Goal: Obtain resource: Download file/media

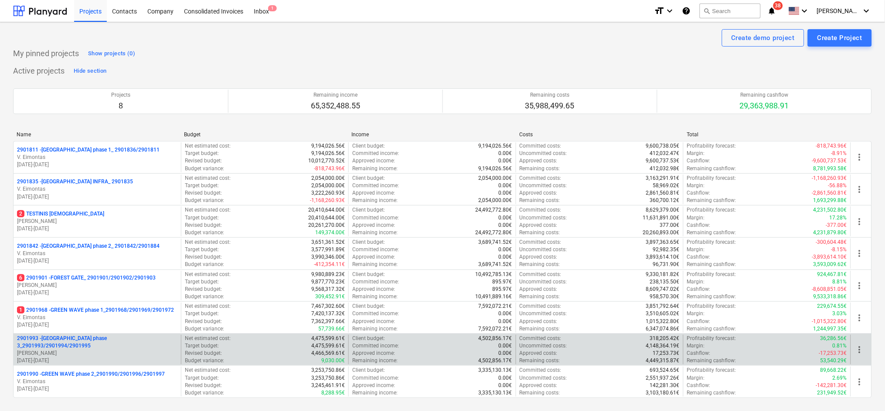
scroll to position [57, 0]
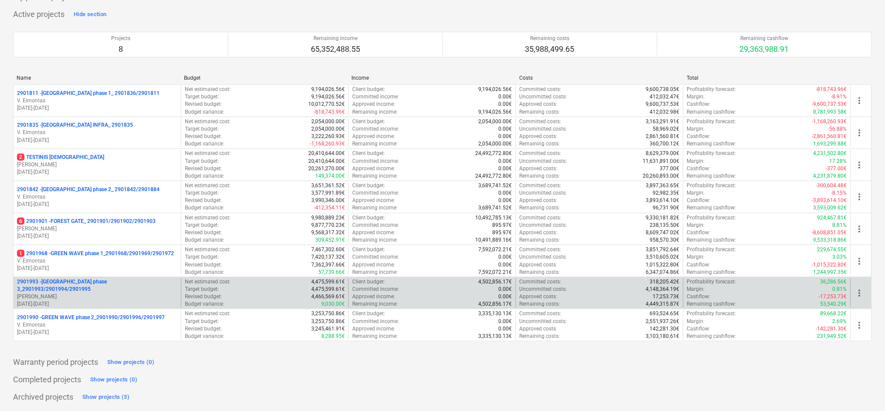
click at [81, 293] on p "[PERSON_NAME]" at bounding box center [97, 296] width 160 height 7
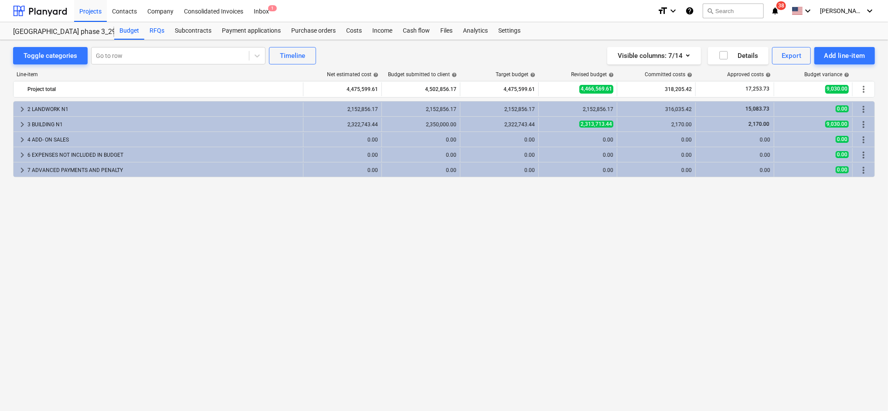
click at [152, 31] on div "RFQs" at bounding box center [156, 30] width 25 height 17
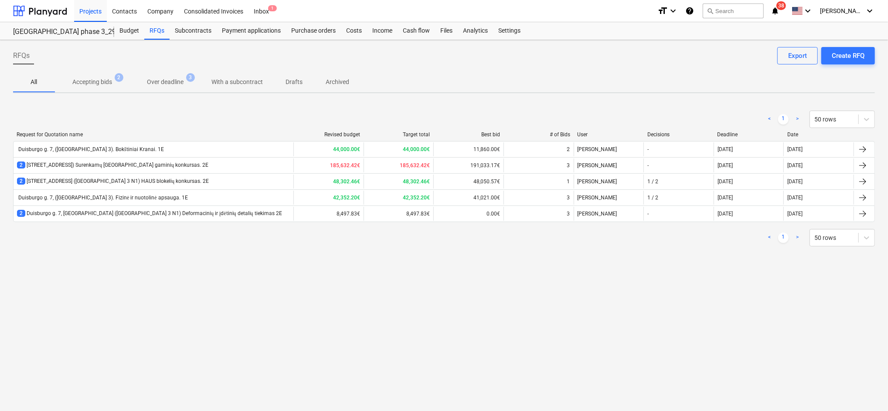
click at [108, 197] on div "Duisburgo g. 7, ([GEOGRAPHIC_DATA] 3). Fizinė ir nuotolinė apsauga. 1E" at bounding box center [102, 198] width 171 height 7
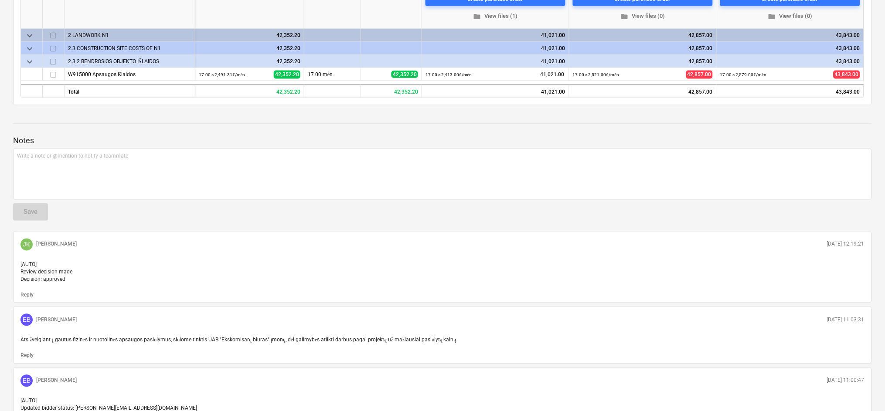
scroll to position [88, 0]
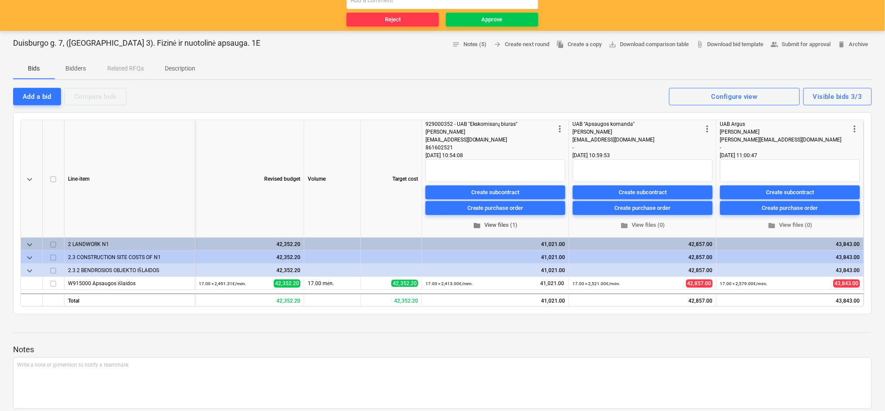
click at [491, 224] on span "folder View files (1)" at bounding box center [495, 226] width 133 height 10
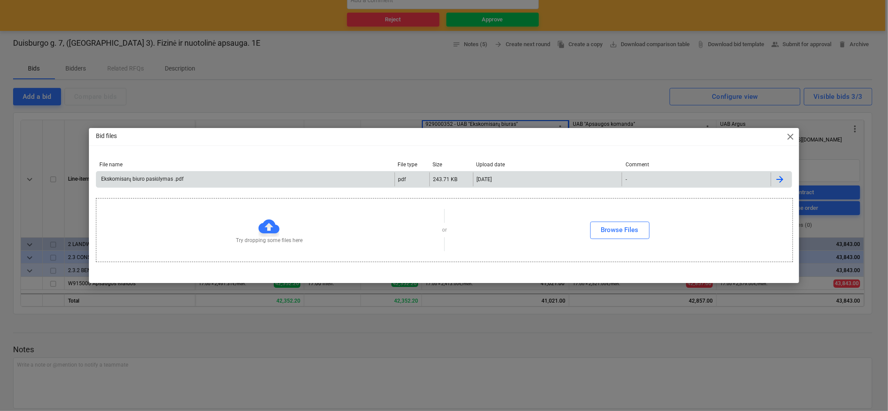
click at [161, 177] on div "Ekskomisarų biuro pasiūlymas .pdf" at bounding box center [142, 179] width 84 height 7
click at [788, 137] on span "close" at bounding box center [790, 137] width 10 height 10
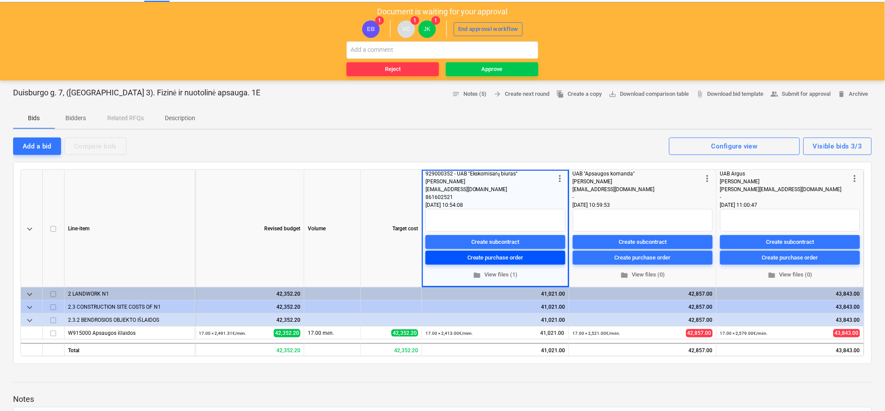
scroll to position [58, 0]
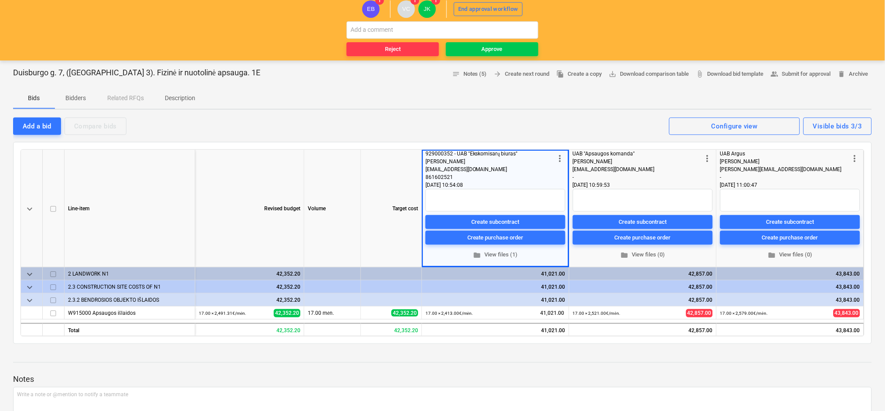
click at [486, 259] on span "folder View files (1)" at bounding box center [495, 255] width 133 height 10
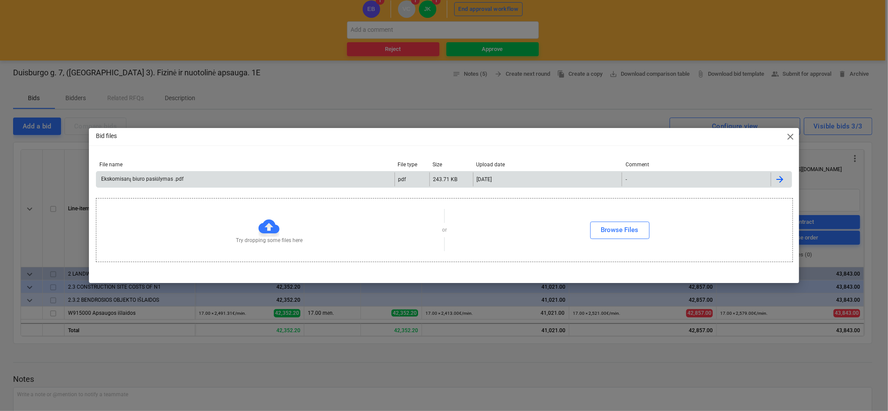
click at [142, 181] on div "Ekskomisarų biuro pasiūlymas .pdf" at bounding box center [142, 179] width 84 height 7
click at [791, 134] on span "close" at bounding box center [790, 137] width 10 height 10
